Goal: Transaction & Acquisition: Purchase product/service

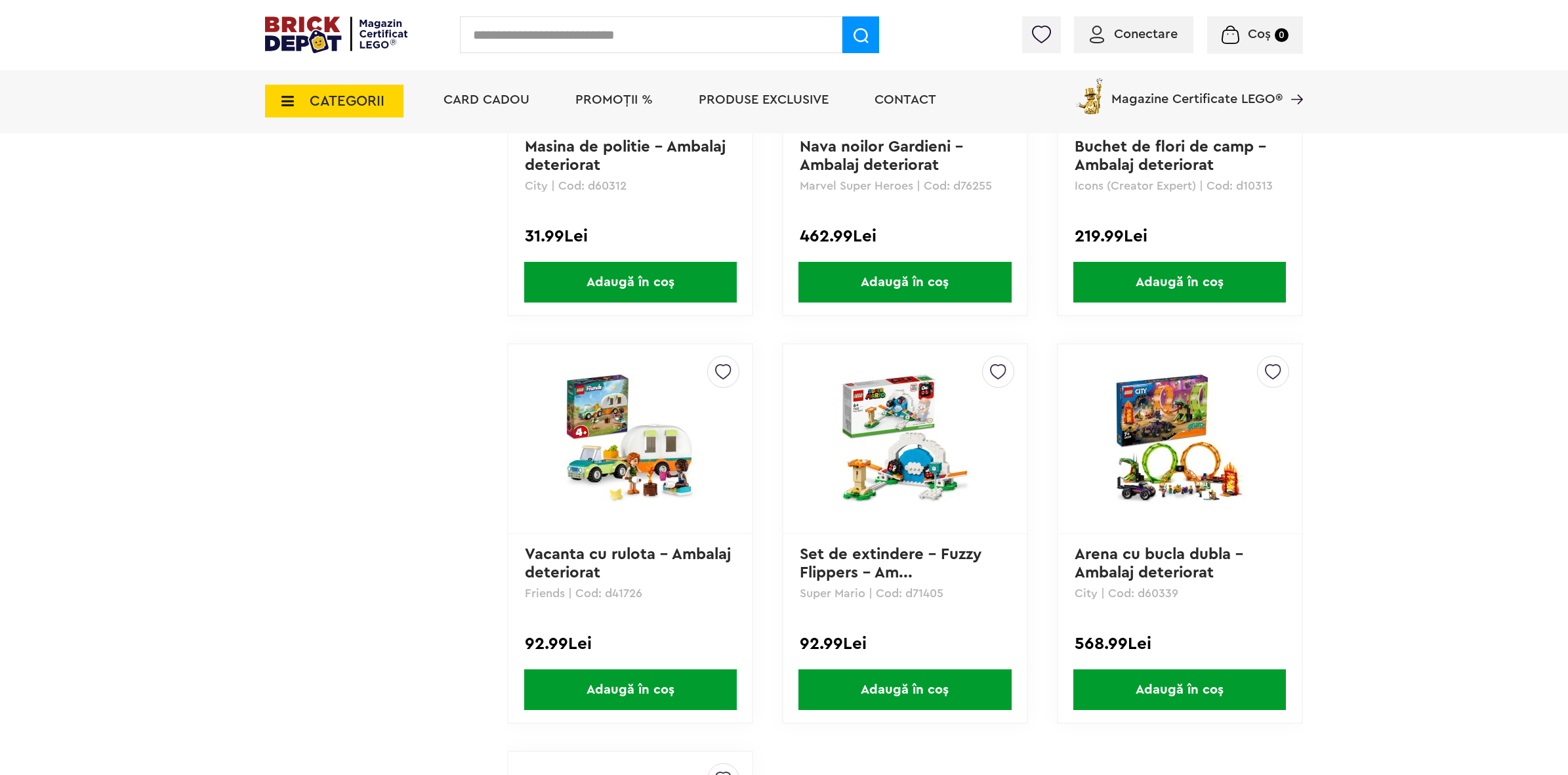
scroll to position [1148, 0]
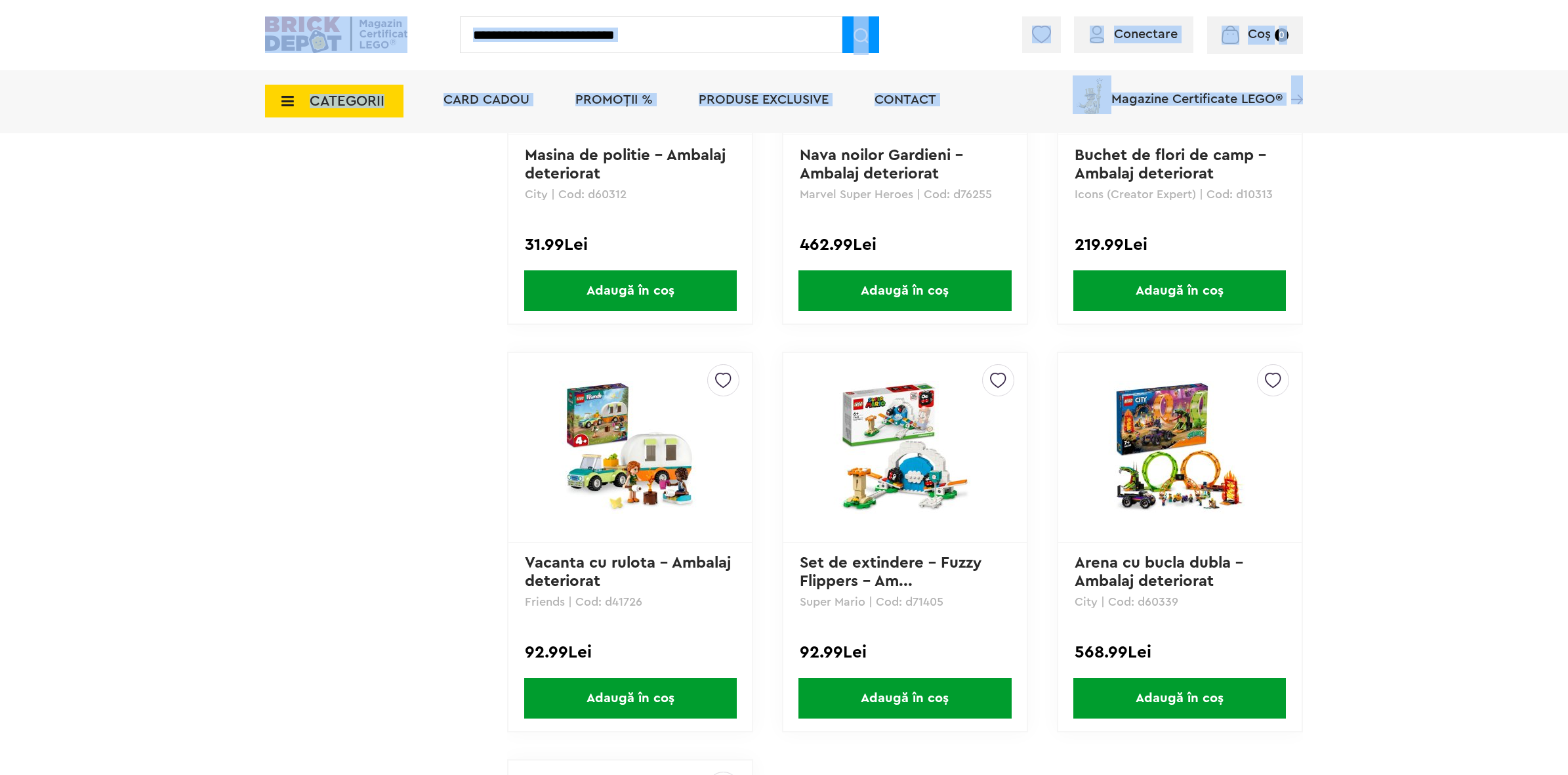
drag, startPoint x: 1567, startPoint y: 371, endPoint x: 1557, endPoint y: 54, distance: 317.2
click at [1557, 54] on div "Cadou VIP 40266 Cutie de bijuterii la achiziții de seturi LEGO Friends de minim…" at bounding box center [784, 19] width 1568 height 2335
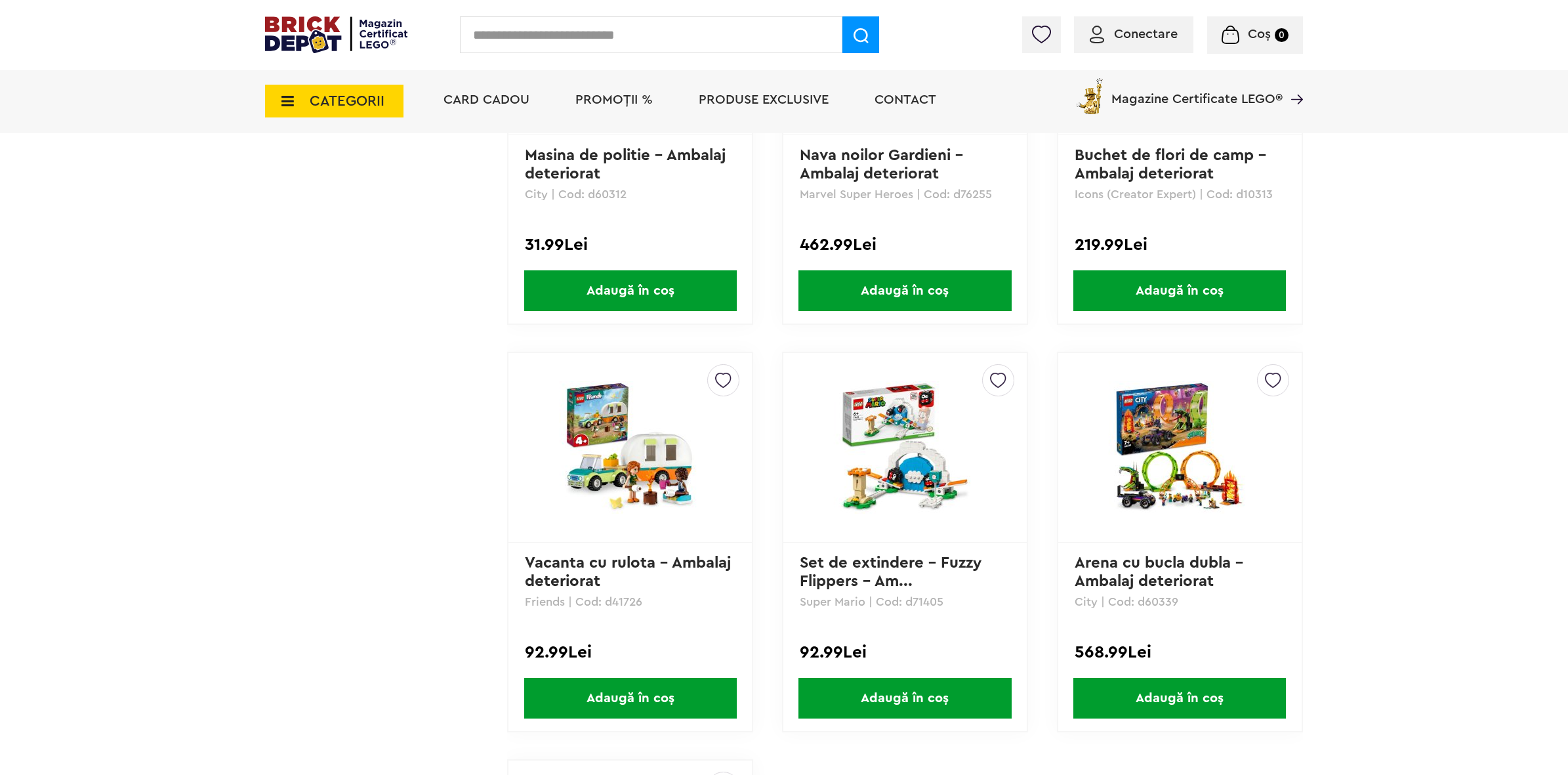
click at [1560, 67] on div "Conectare Coș 0" at bounding box center [784, 35] width 1568 height 70
click at [1380, 298] on div "Cadou VIP 40266 Cutie de bijuterii la achiziții de seturi LEGO Friends de minim…" at bounding box center [784, 19] width 1568 height 2335
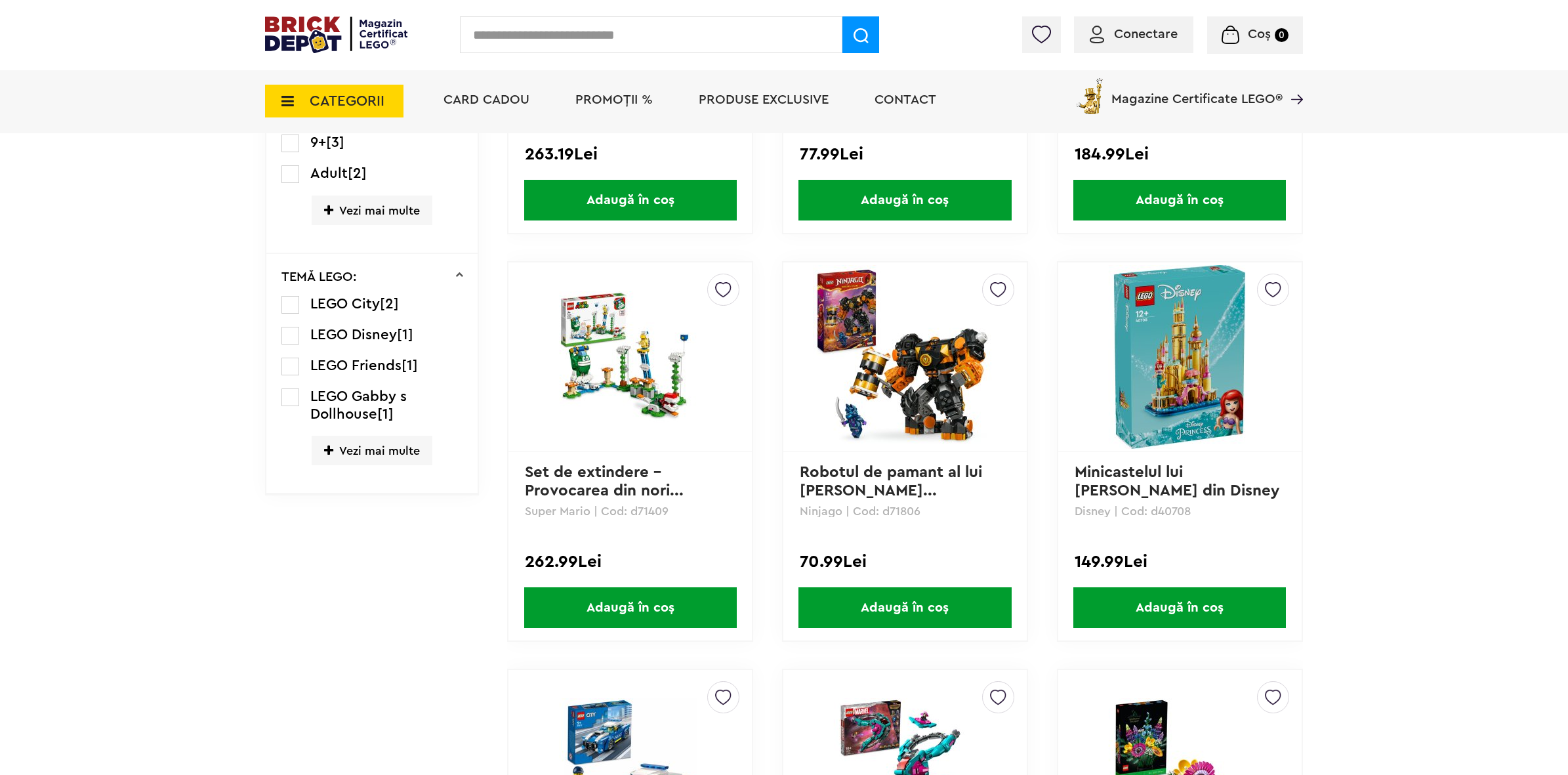
scroll to position [0, 0]
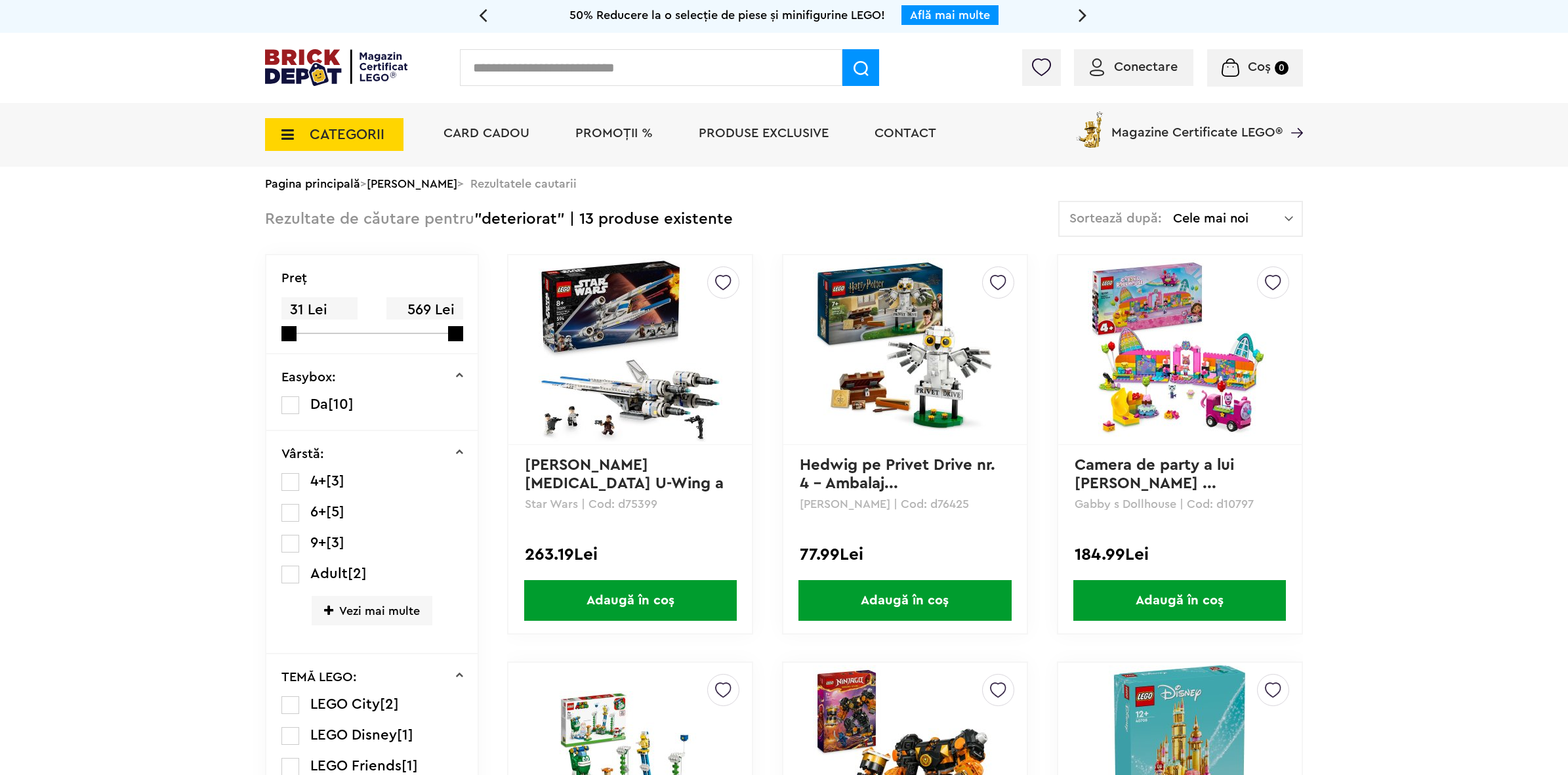
click at [582, 142] on li "PROMOȚII %" at bounding box center [614, 135] width 104 height 64
click at [588, 135] on span "PROMOȚII %" at bounding box center [614, 133] width 77 height 13
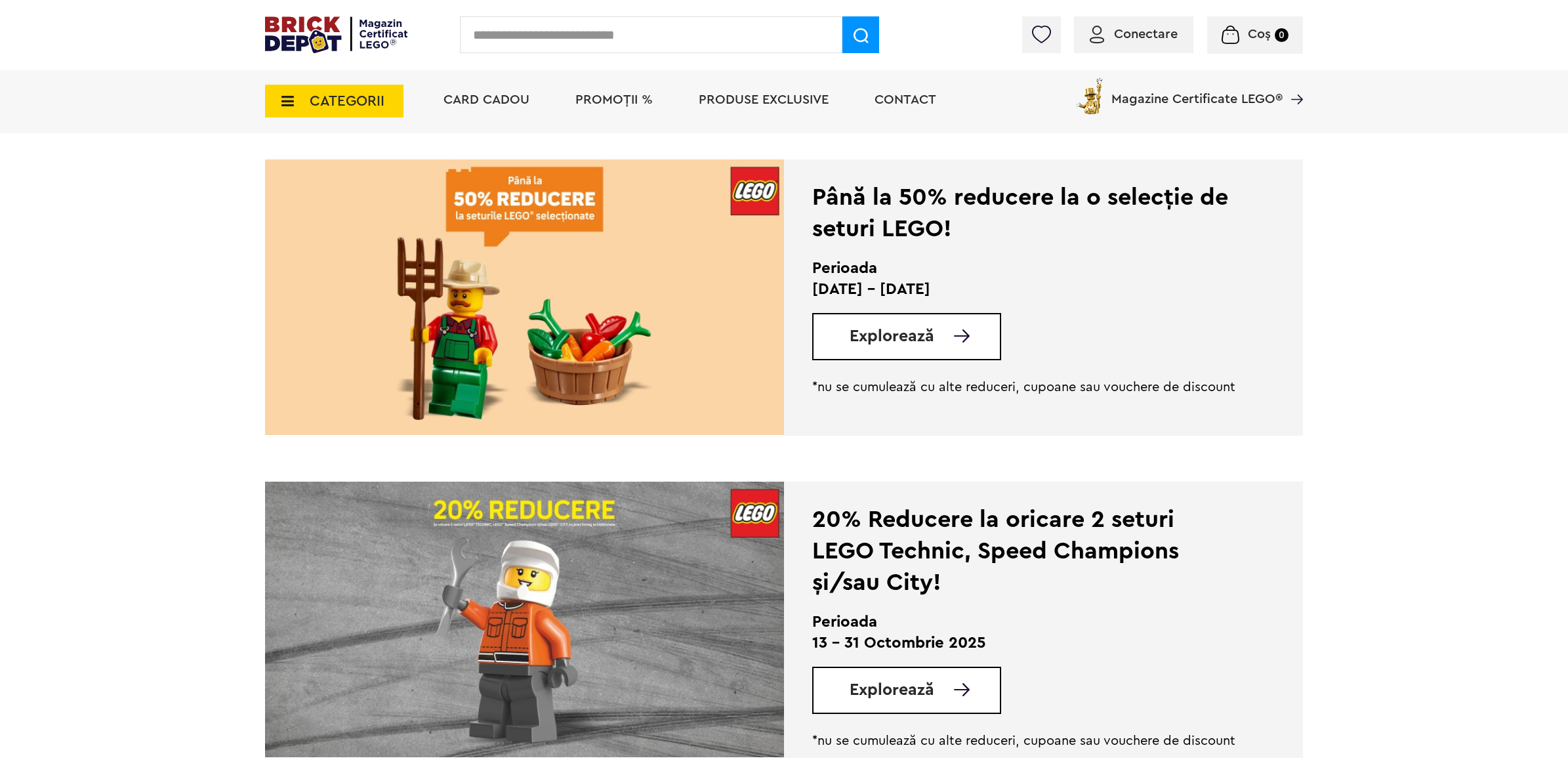
scroll to position [246, 0]
